Goal: Complete application form

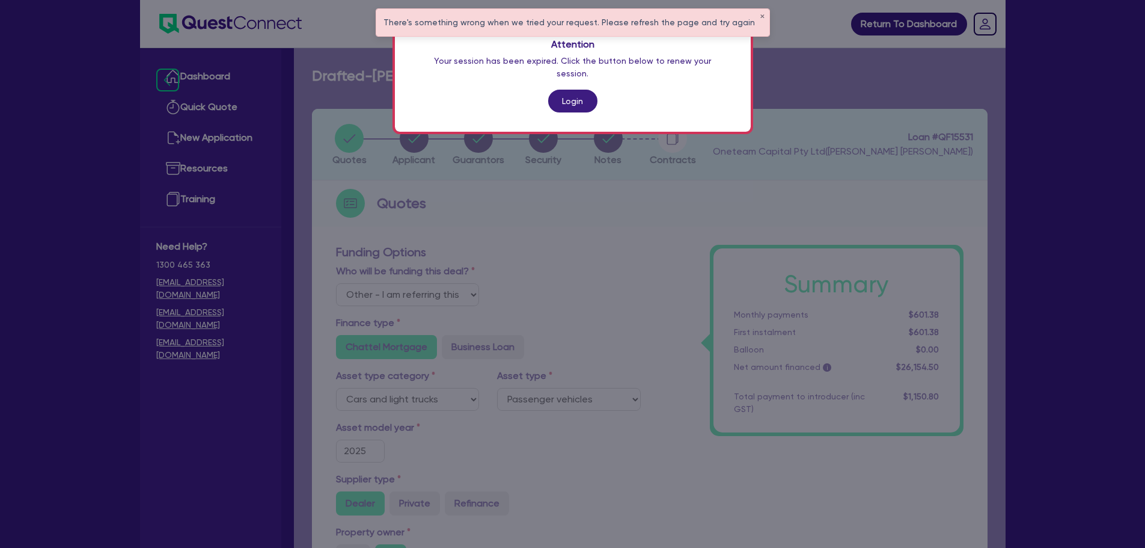
select select "Other"
select select "CARS_AND_LIGHT_TRUCKS"
select select "PASSENGER_VEHICLES"
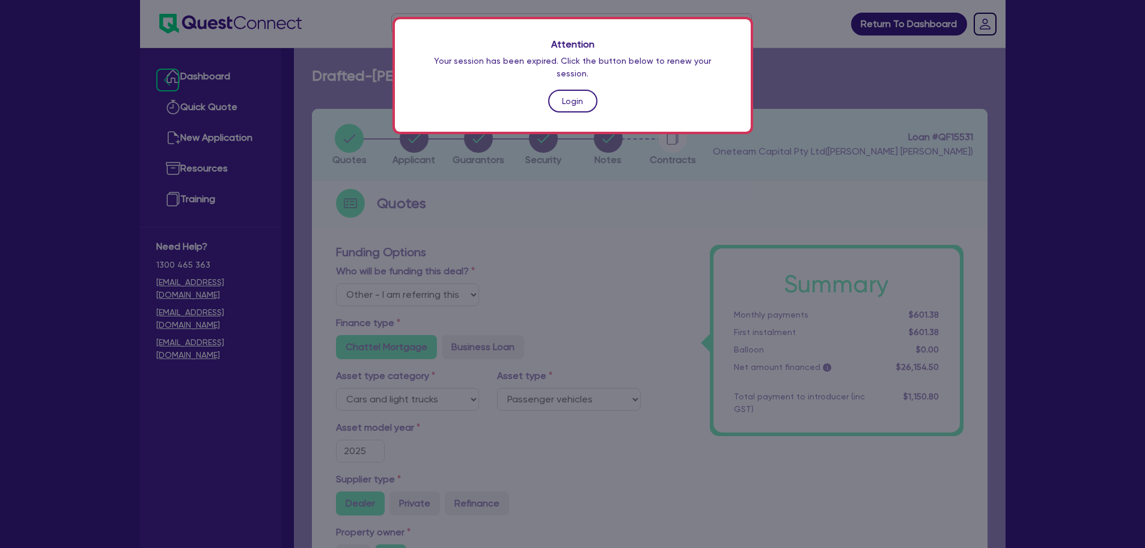
click at [561, 90] on link "Login" at bounding box center [572, 101] width 49 height 23
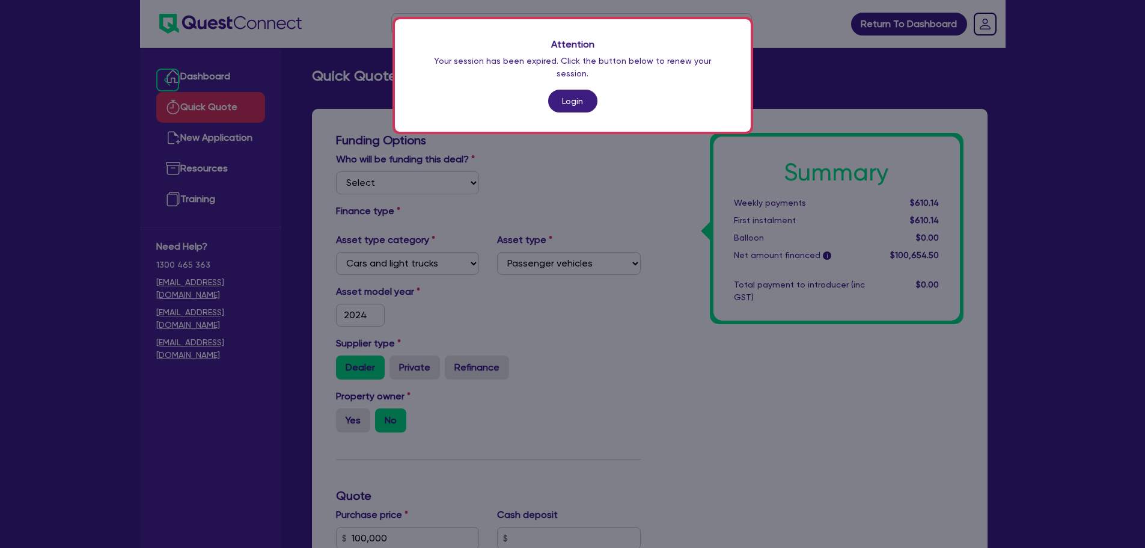
select select "CARS_AND_LIGHT_TRUCKS"
select select "PASSENGER_VEHICLES"
